Goal: Information Seeking & Learning: Compare options

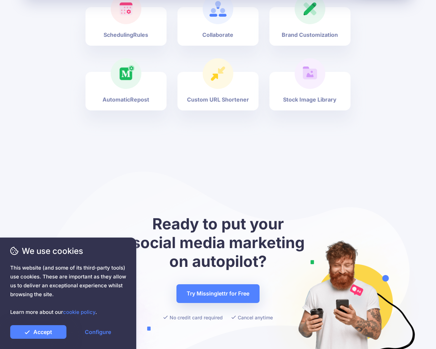
scroll to position [2525, 0]
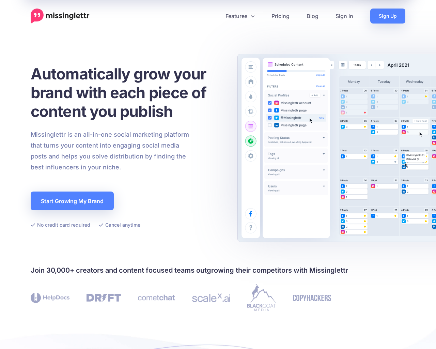
scroll to position [2370, 0]
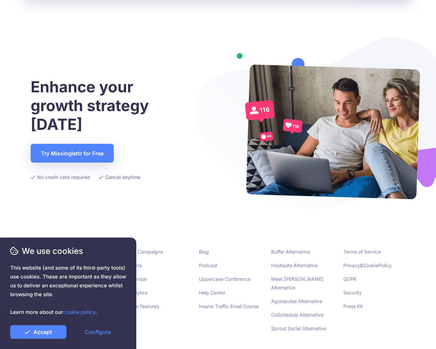
scroll to position [1714, 0]
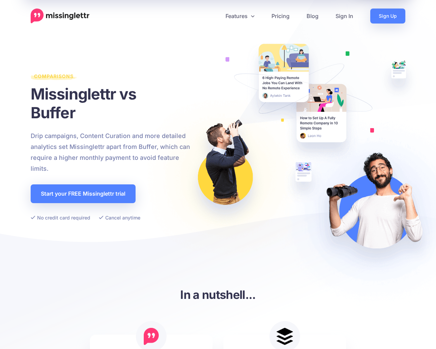
scroll to position [1428, 0]
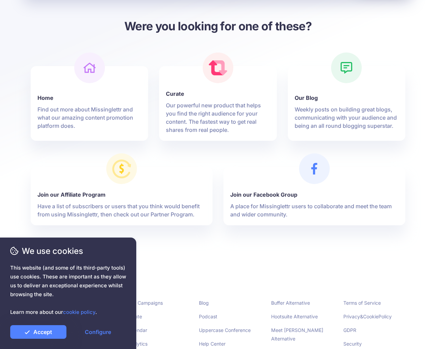
scroll to position [222, 0]
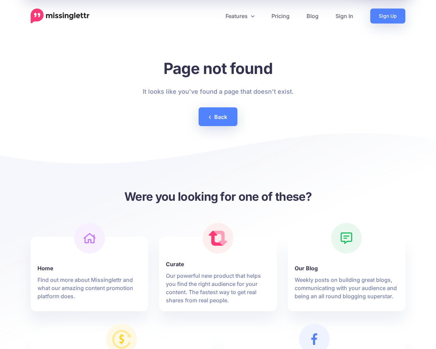
scroll to position [222, 0]
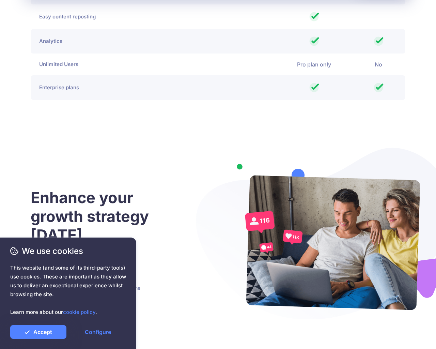
scroll to position [1646, 0]
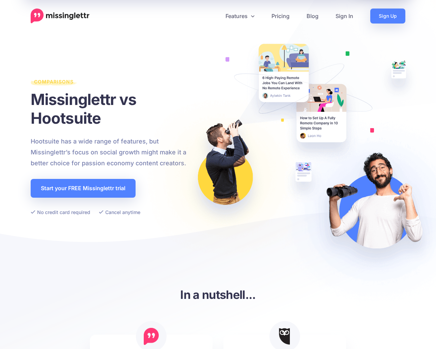
scroll to position [1431, 0]
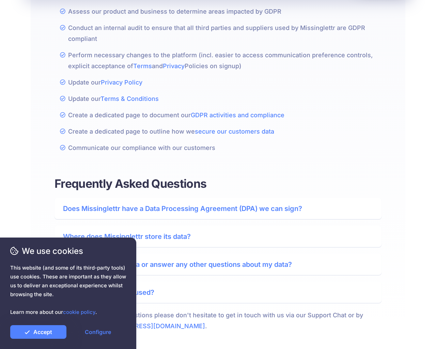
scroll to position [460, 0]
